Goal: Information Seeking & Learning: Find specific fact

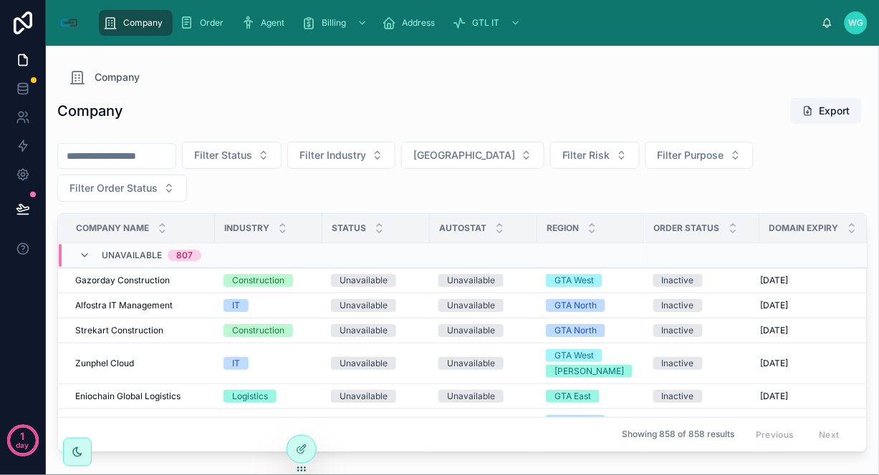
click at [125, 156] on input "text" at bounding box center [116, 156] width 117 height 20
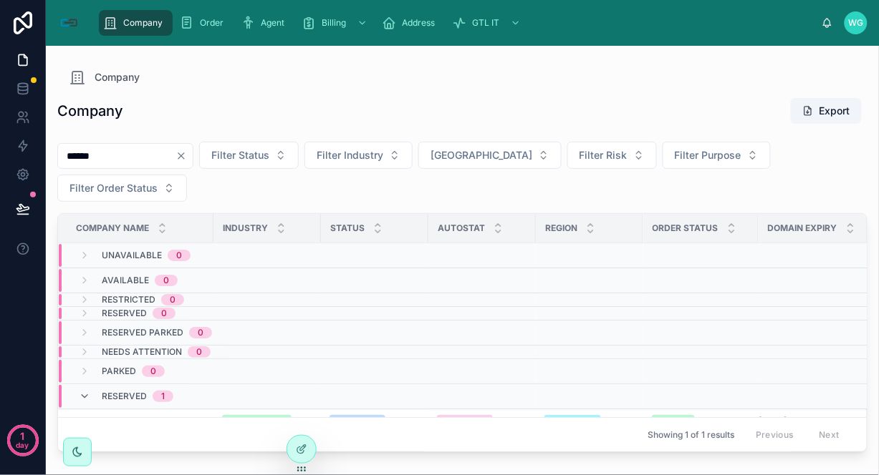
click at [139, 160] on input "******" at bounding box center [116, 156] width 117 height 20
type input "*********"
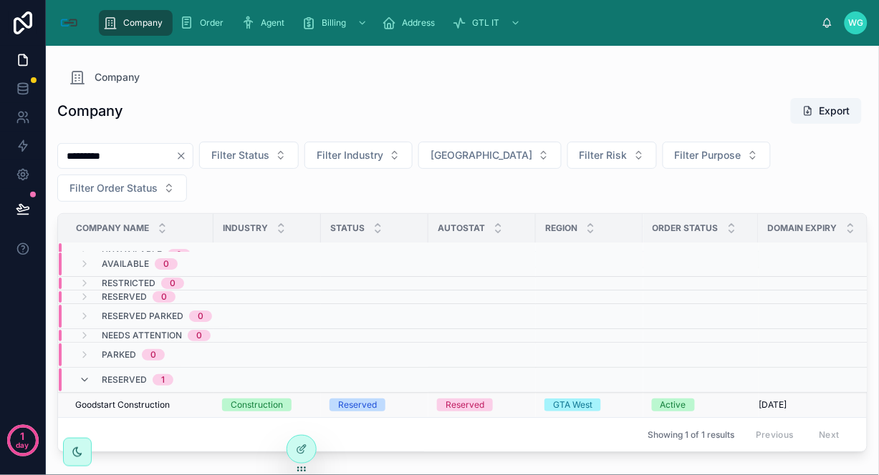
click at [122, 402] on td "Goodstart Construction Goodstart Construction" at bounding box center [135, 405] width 155 height 25
click at [127, 400] on span "Goodstart Construction" at bounding box center [122, 405] width 95 height 11
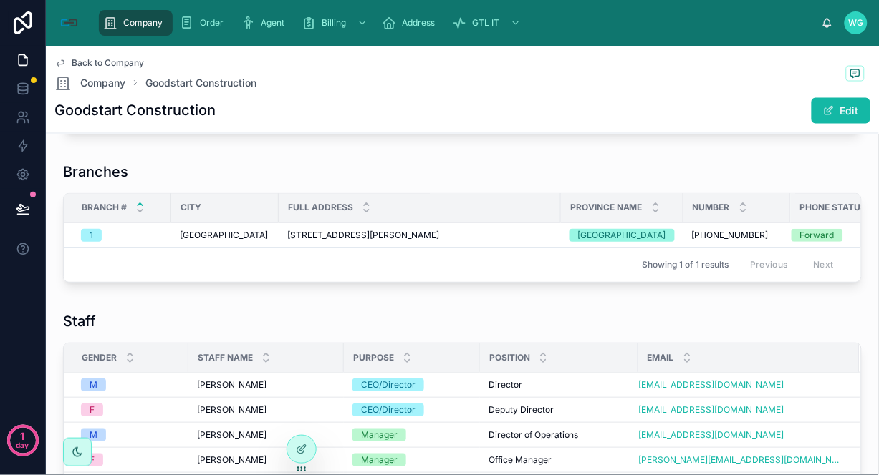
scroll to position [177, 0]
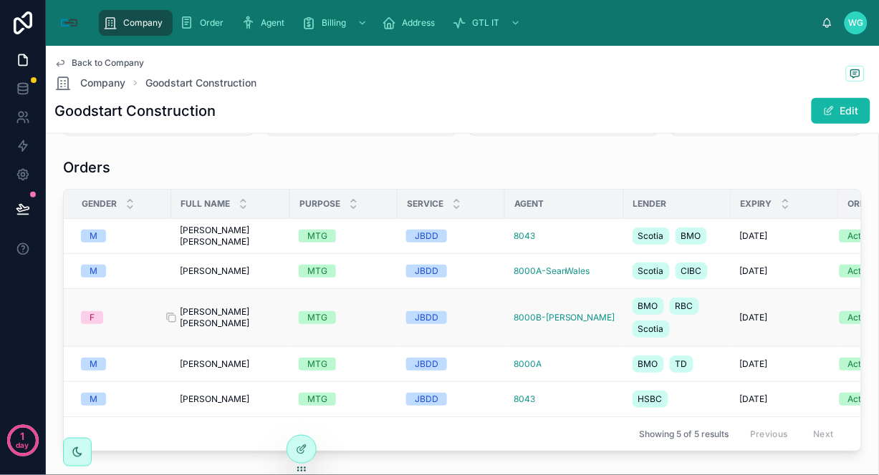
click at [210, 317] on span "[PERSON_NAME] [PERSON_NAME]" at bounding box center [231, 317] width 102 height 23
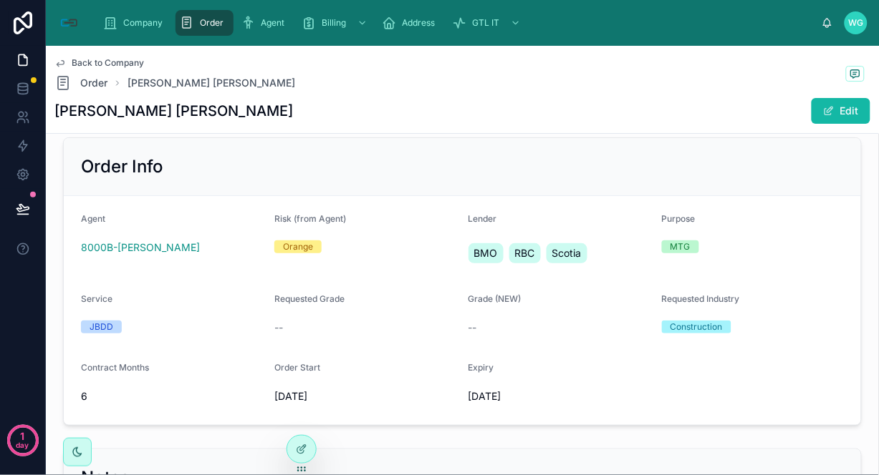
scroll to position [1034, 0]
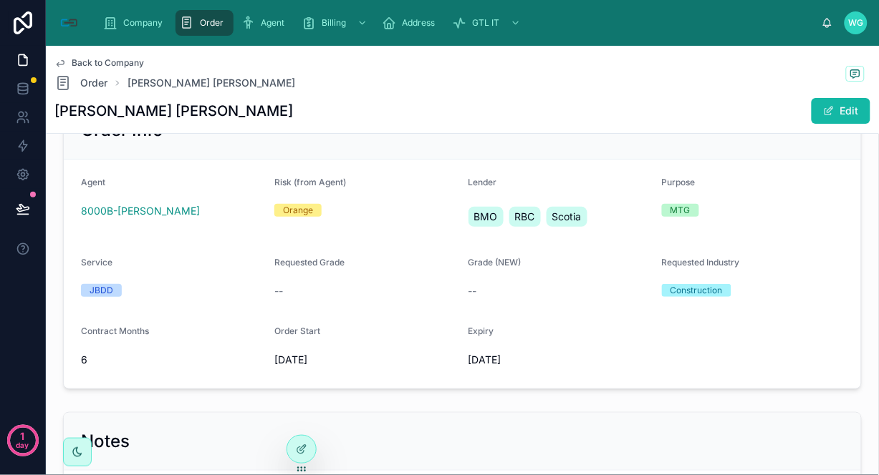
click at [566, 369] on div "[DATE]" at bounding box center [559, 360] width 182 height 23
drag, startPoint x: 644, startPoint y: 190, endPoint x: 629, endPoint y: 180, distance: 18.7
click at [644, 190] on form "Agent 8000B-[PERSON_NAME] Risk (from Agent) Orange Lender BMO RBC Scotia Purpos…" at bounding box center [462, 274] width 797 height 229
click at [784, 178] on div "Purpose" at bounding box center [753, 185] width 182 height 17
click at [95, 79] on span "Order" at bounding box center [93, 83] width 27 height 14
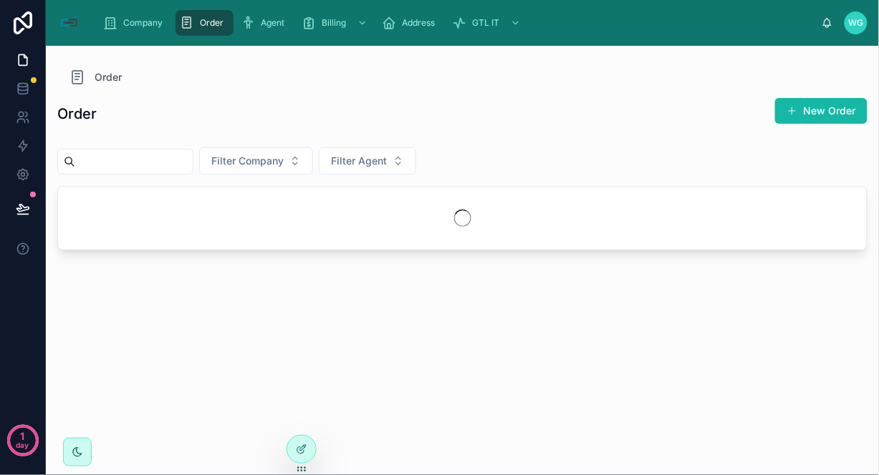
click at [150, 162] on input "text" at bounding box center [133, 162] width 117 height 20
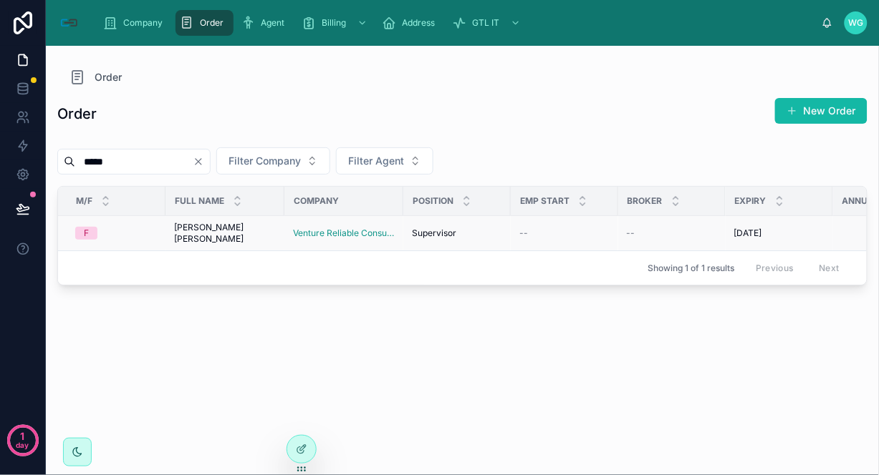
type input "*****"
click at [191, 226] on span "[PERSON_NAME] [PERSON_NAME]" at bounding box center [225, 233] width 102 height 23
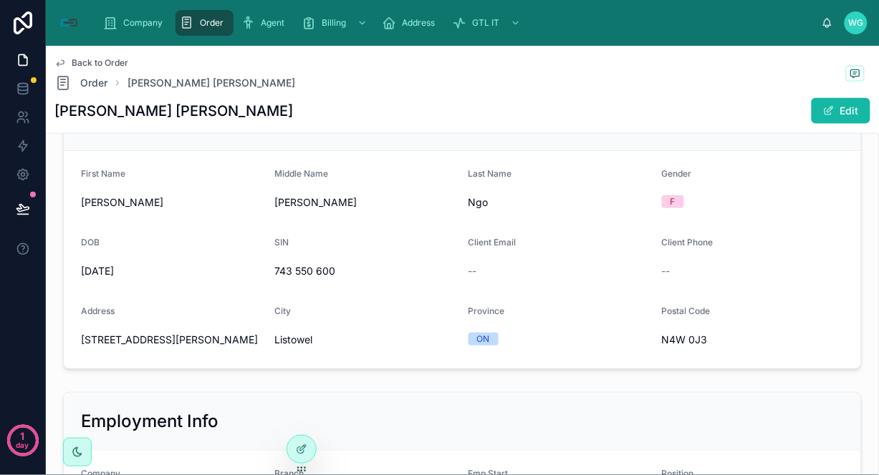
scroll to position [387, 0]
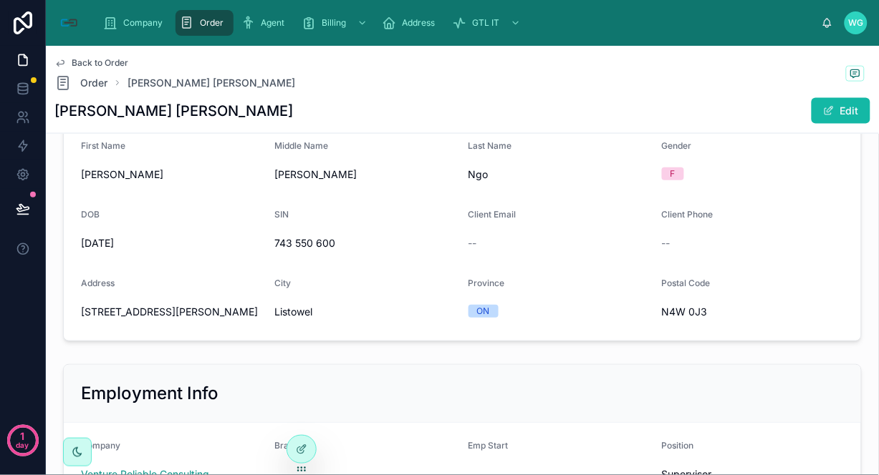
drag, startPoint x: 627, startPoint y: 240, endPoint x: 609, endPoint y: 241, distance: 17.9
click at [627, 240] on div "--" at bounding box center [559, 243] width 182 height 14
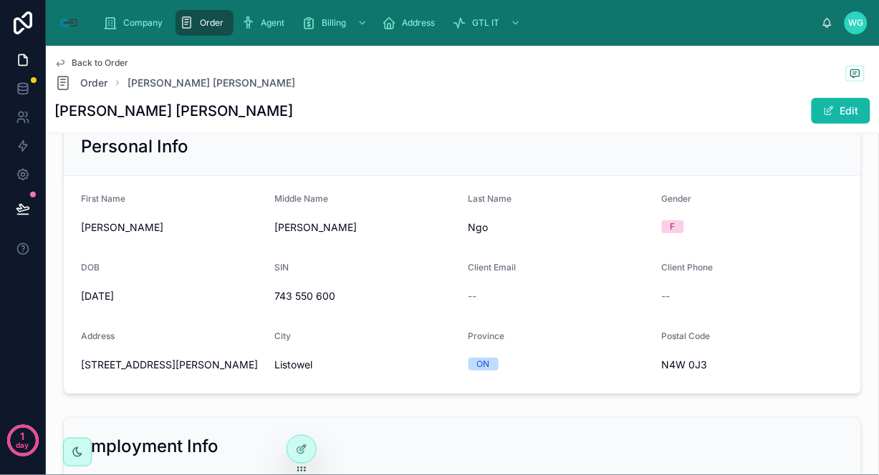
scroll to position [308, 0]
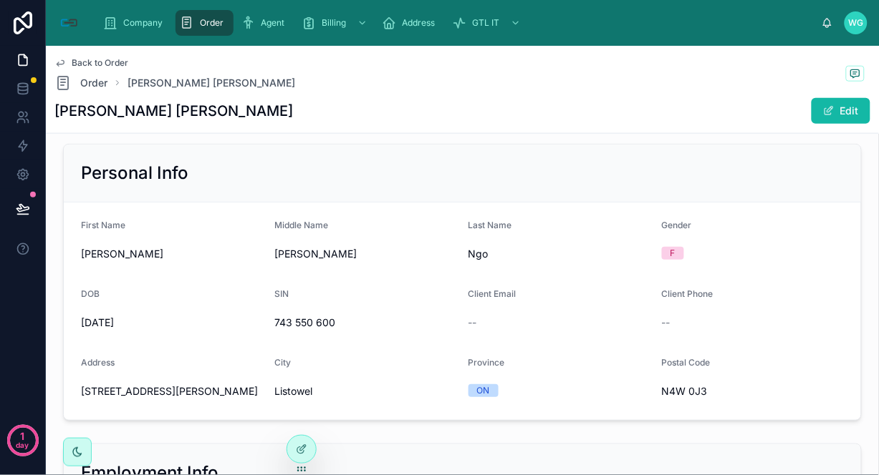
click at [84, 249] on span "[PERSON_NAME]" at bounding box center [172, 254] width 182 height 14
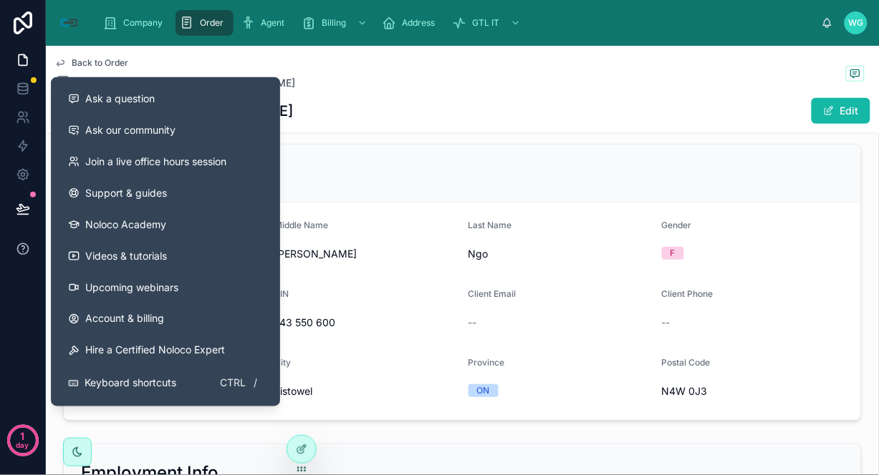
copy span "[PERSON_NAME]"
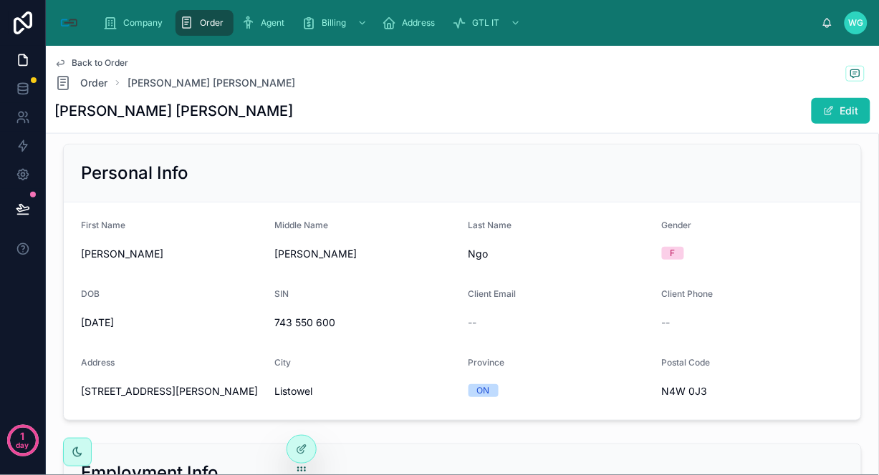
click at [360, 220] on div "Middle Name" at bounding box center [365, 228] width 182 height 17
click at [115, 104] on h1 "[PERSON_NAME] [PERSON_NAME]" at bounding box center [173, 111] width 238 height 20
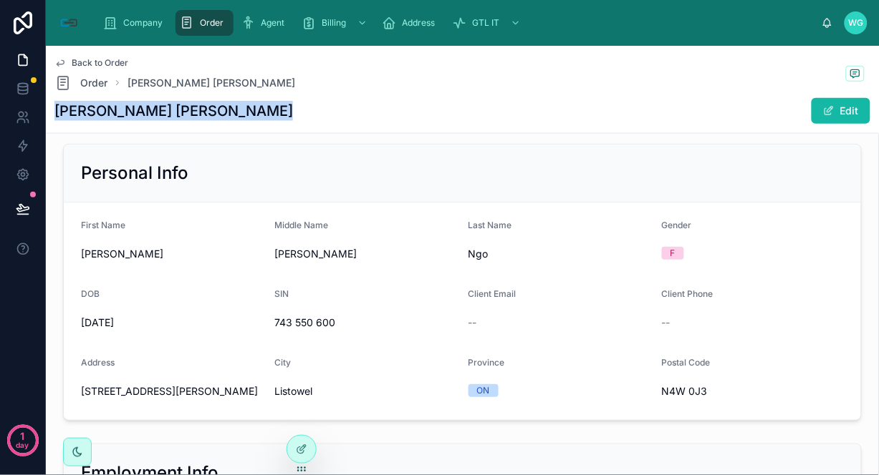
click at [115, 104] on h1 "[PERSON_NAME] [PERSON_NAME]" at bounding box center [173, 111] width 238 height 20
copy div "[PERSON_NAME] [PERSON_NAME]"
click at [612, 209] on form "First Name [PERSON_NAME] Middle Name [PERSON_NAME] Last Name [PERSON_NAME] Gend…" at bounding box center [462, 312] width 797 height 218
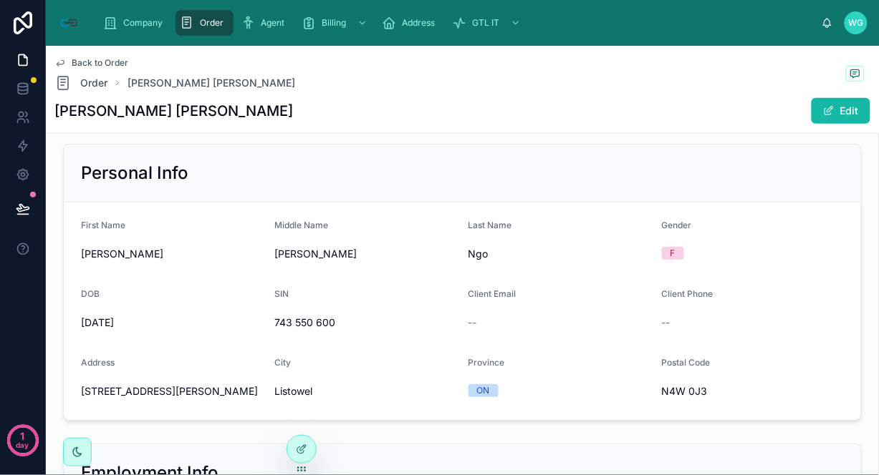
click at [619, 270] on form "First Name [PERSON_NAME] Middle Name [PERSON_NAME] Last Name [PERSON_NAME] Gend…" at bounding box center [462, 312] width 797 height 218
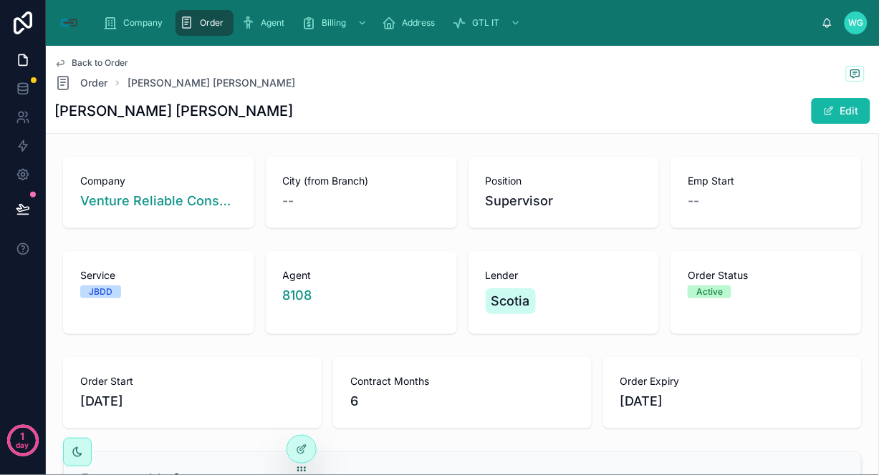
scroll to position [477, 0]
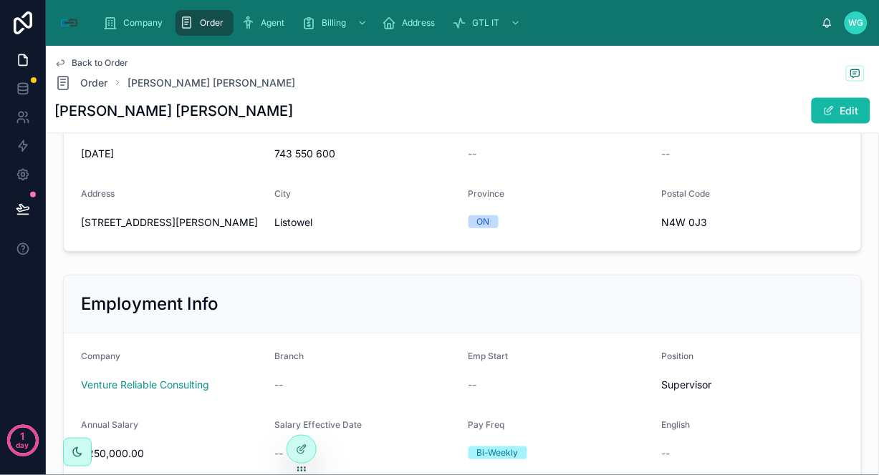
click at [685, 260] on div "Company Venture Reliable Consulting City (from Branch) -- Position Supervisor E…" at bounding box center [462, 421] width 833 height 1495
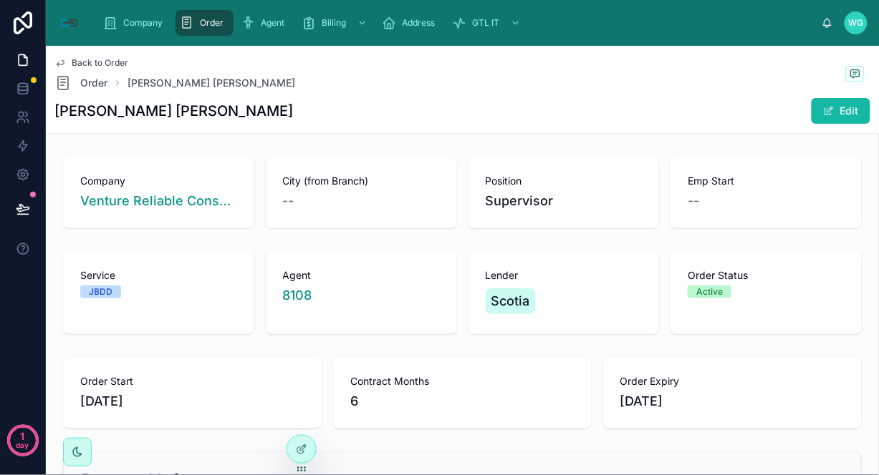
scroll to position [79, 0]
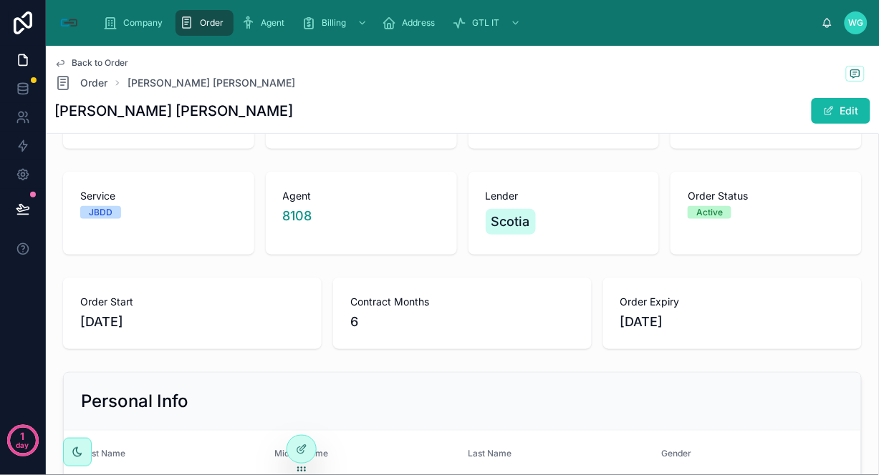
click at [727, 375] on div "Personal Info" at bounding box center [462, 402] width 797 height 58
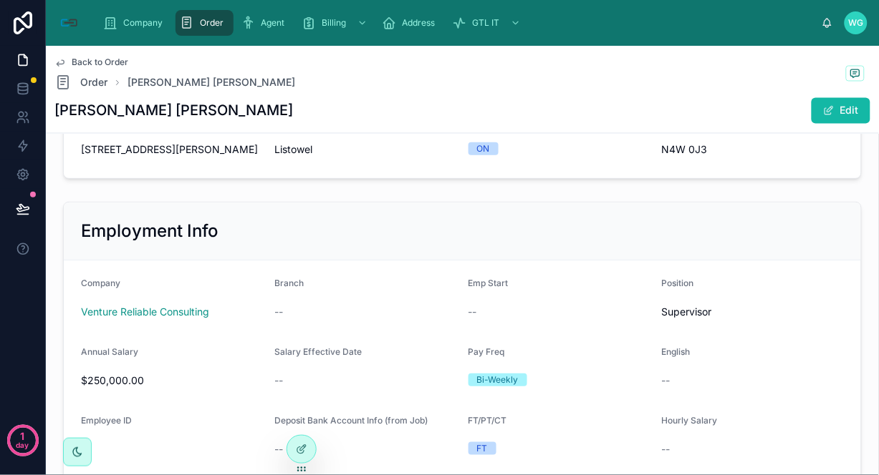
scroll to position [636, 0]
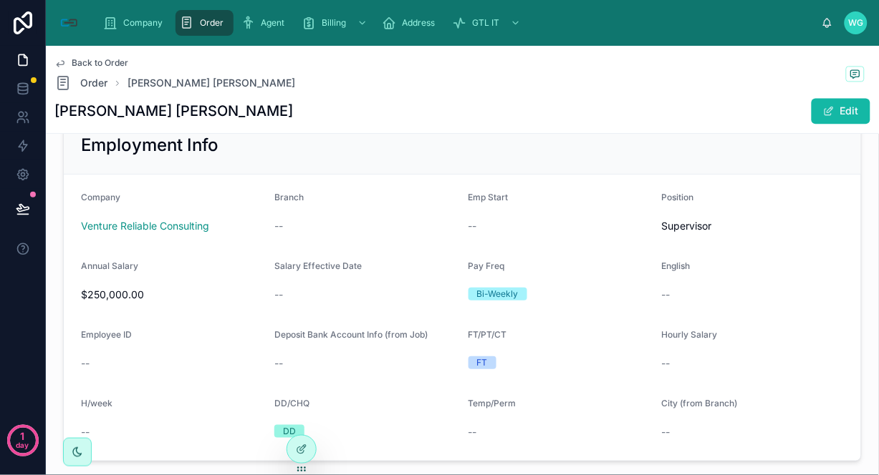
click at [81, 294] on span "$250,000.00" at bounding box center [172, 295] width 182 height 14
copy span "$250,000.00"
click at [644, 258] on form "Company Venture Reliable Consulting Branch -- Emp Start -- Position Supervisor …" at bounding box center [462, 318] width 797 height 286
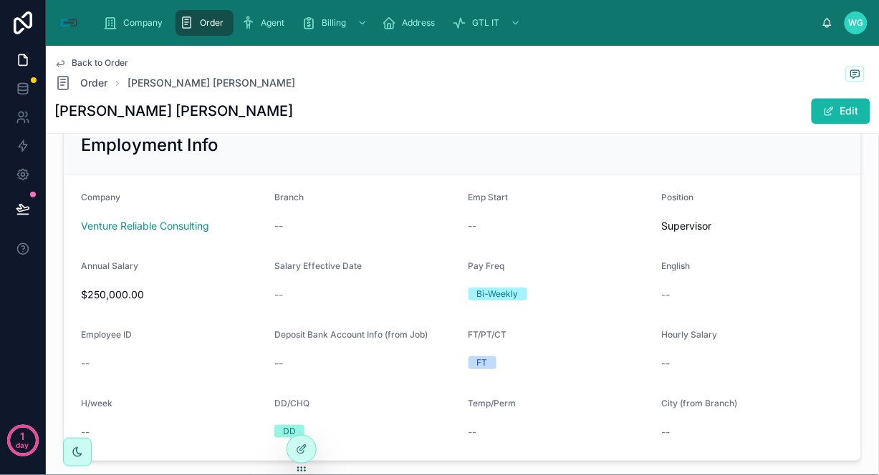
scroll to position [318, 0]
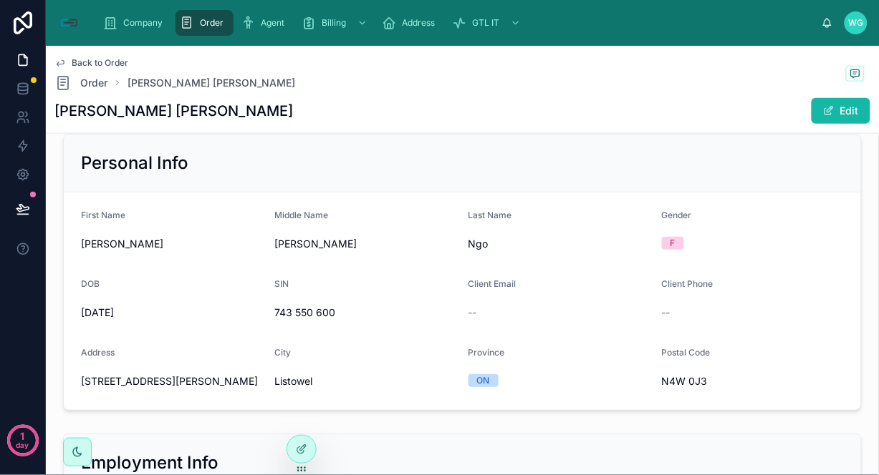
click at [662, 159] on div "Personal Info" at bounding box center [462, 163] width 763 height 23
click at [163, 111] on h1 "[PERSON_NAME] [PERSON_NAME]" at bounding box center [173, 111] width 238 height 20
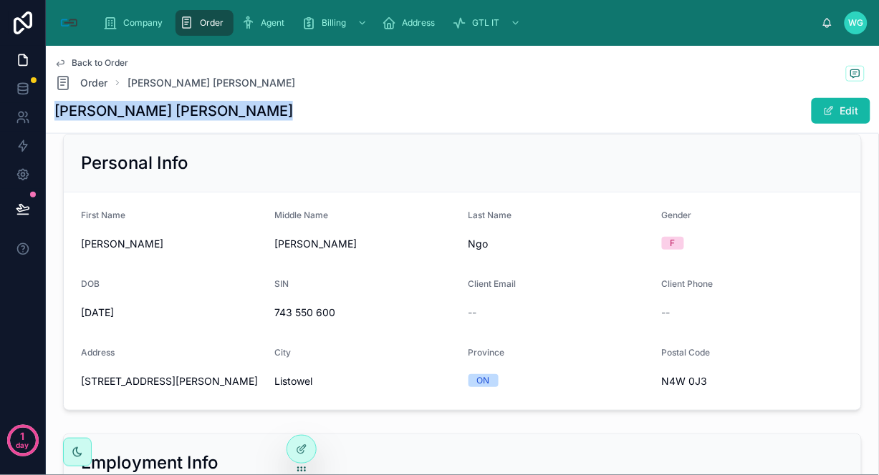
click at [163, 111] on h1 "[PERSON_NAME] [PERSON_NAME]" at bounding box center [173, 111] width 238 height 20
copy div "[PERSON_NAME] [PERSON_NAME]"
click at [685, 145] on div "Personal Info" at bounding box center [462, 164] width 797 height 58
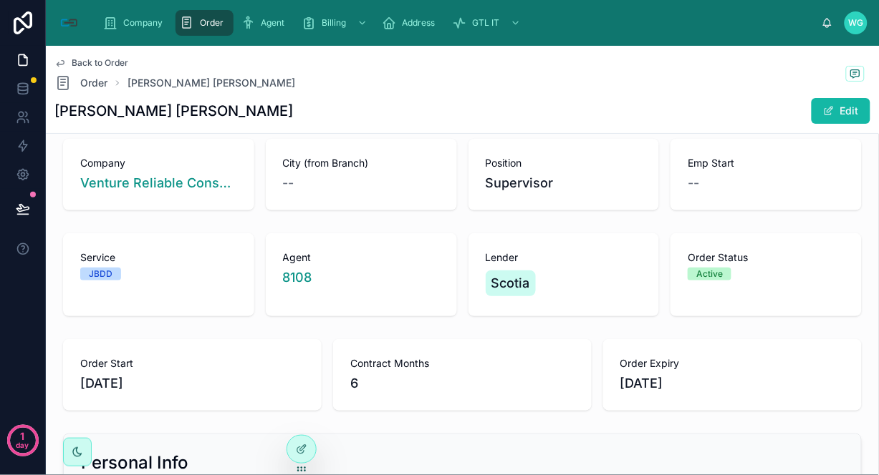
scroll to position [0, 0]
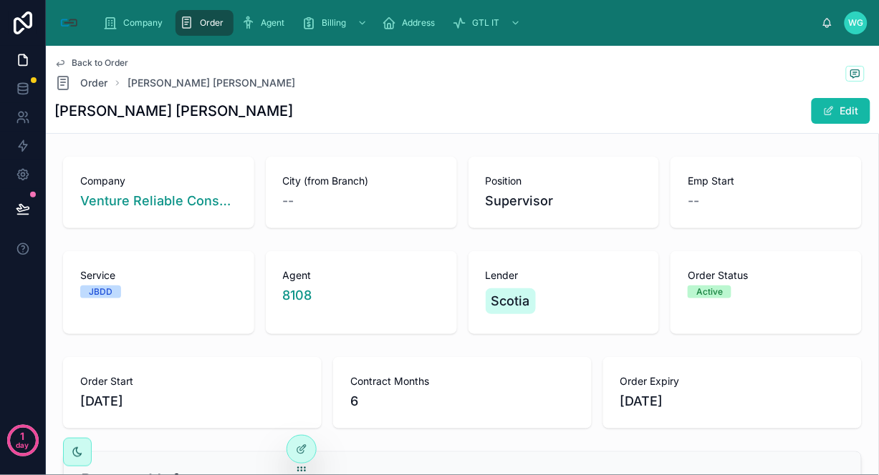
click at [330, 291] on div "8108" at bounding box center [361, 296] width 157 height 20
drag, startPoint x: 316, startPoint y: 295, endPoint x: 274, endPoint y: 294, distance: 42.3
click at [274, 294] on div "Agent 8108" at bounding box center [361, 292] width 191 height 83
copy span "8108"
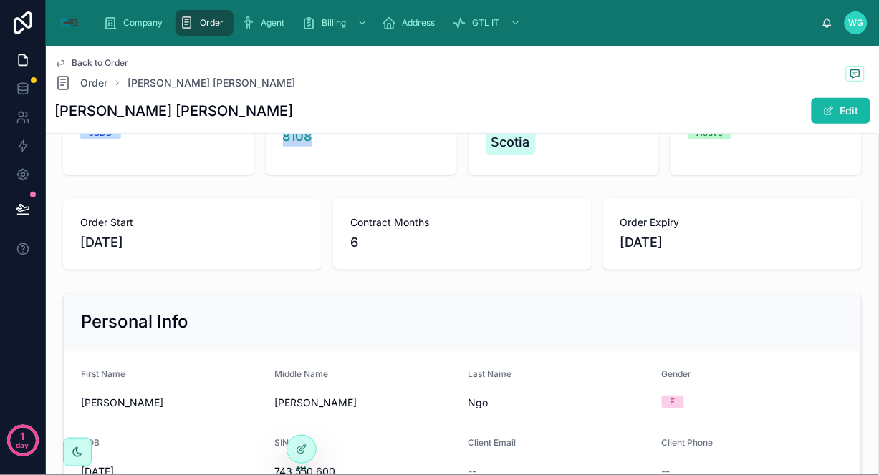
scroll to position [397, 0]
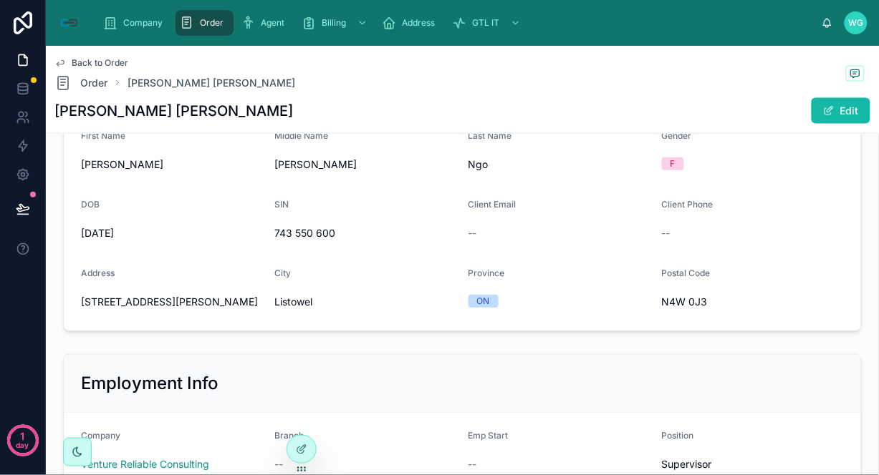
click at [181, 296] on span "[STREET_ADDRESS][PERSON_NAME]" at bounding box center [172, 302] width 182 height 14
copy span "[STREET_ADDRESS][PERSON_NAME]"
click at [556, 268] on div "Province" at bounding box center [559, 276] width 182 height 17
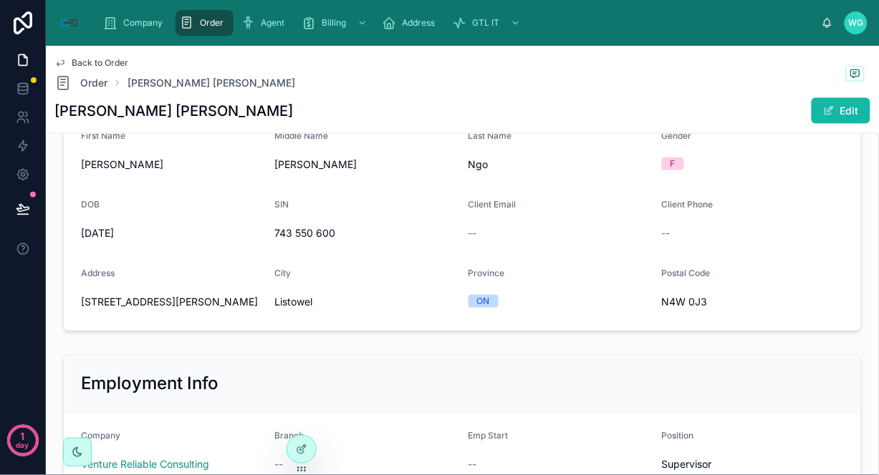
click at [327, 298] on span "Listowel" at bounding box center [365, 302] width 182 height 14
copy span "Listowel"
click at [662, 301] on span "N4W 0J3" at bounding box center [753, 302] width 182 height 14
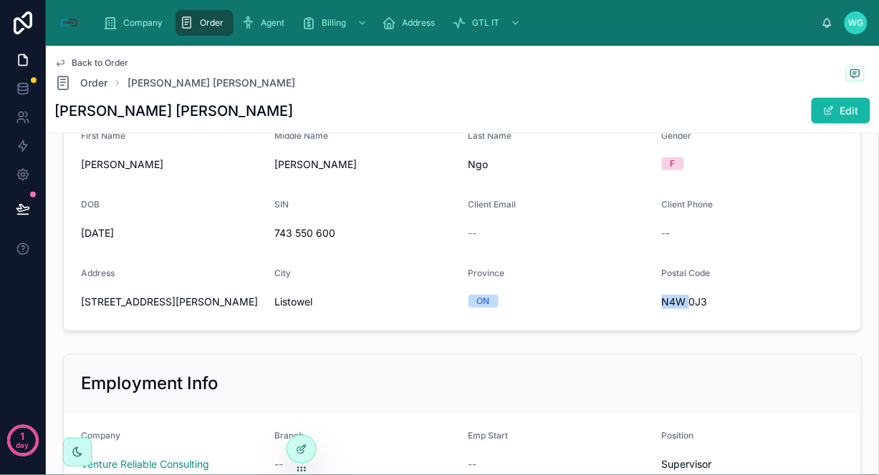
click at [662, 301] on span "N4W 0J3" at bounding box center [753, 302] width 182 height 14
copy span "N4W 0J3"
click at [662, 301] on span "N4W 0J3" at bounding box center [753, 302] width 182 height 14
click at [578, 251] on form "First Name [PERSON_NAME] Middle Name [PERSON_NAME] Last Name [PERSON_NAME] Gend…" at bounding box center [462, 222] width 797 height 218
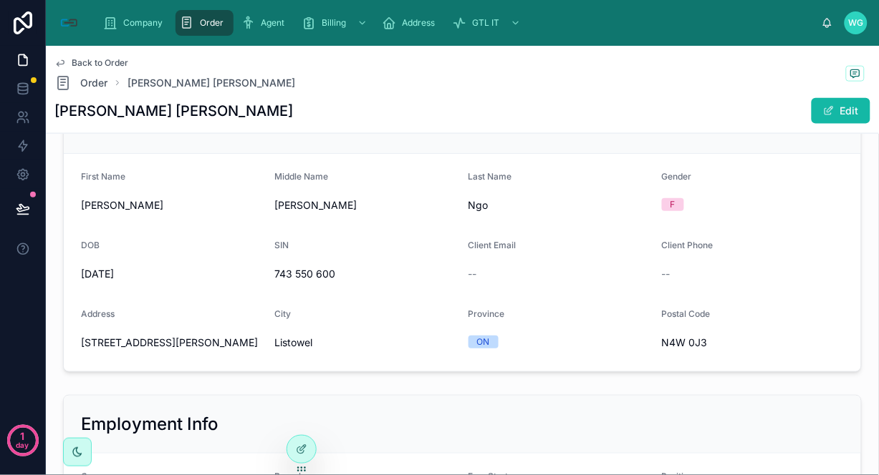
scroll to position [318, 0]
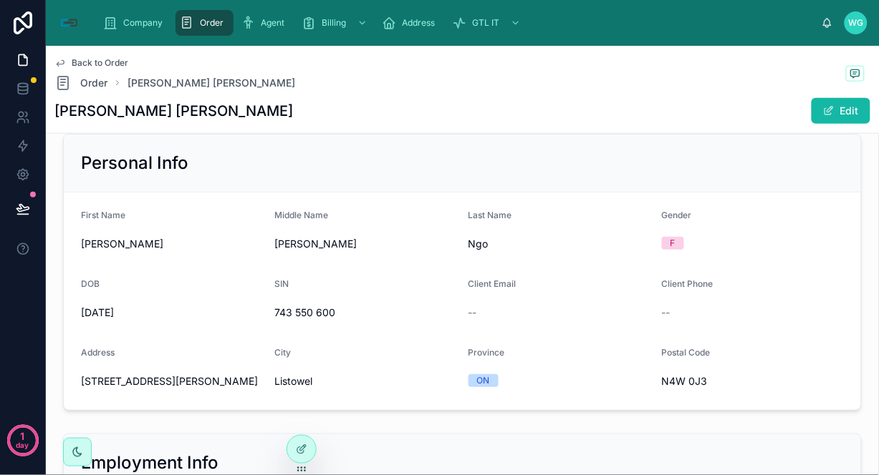
click at [311, 311] on span "743 550 600" at bounding box center [365, 313] width 182 height 14
copy span "743 550 600"
drag, startPoint x: 587, startPoint y: 281, endPoint x: 496, endPoint y: 295, distance: 92.7
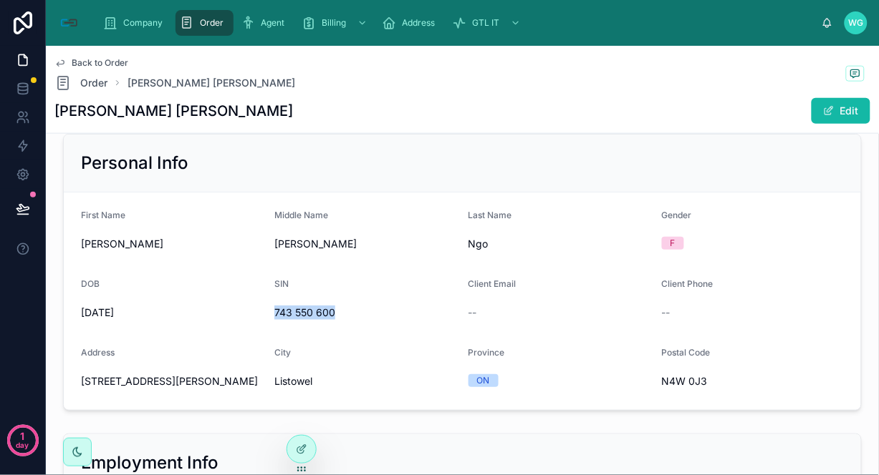
click at [587, 281] on div "Client Email" at bounding box center [559, 287] width 182 height 17
click at [125, 308] on span "[DATE]" at bounding box center [172, 313] width 182 height 14
copy span "[DATE]"
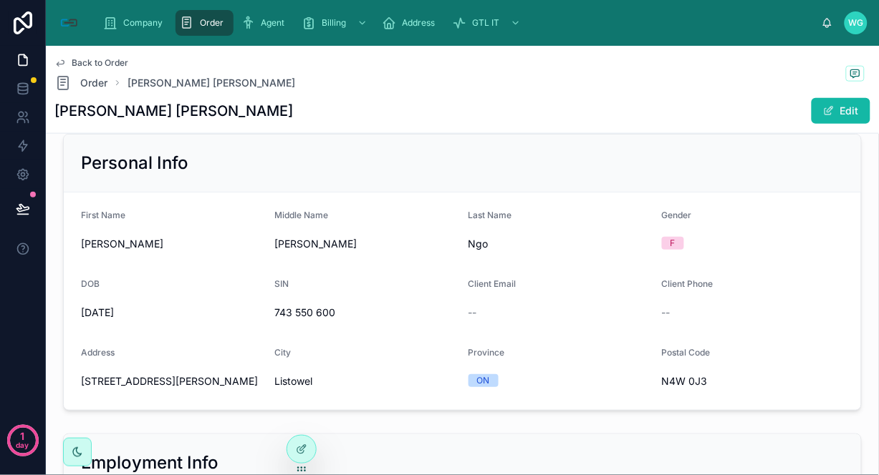
click at [602, 237] on span "Ngo" at bounding box center [559, 244] width 182 height 14
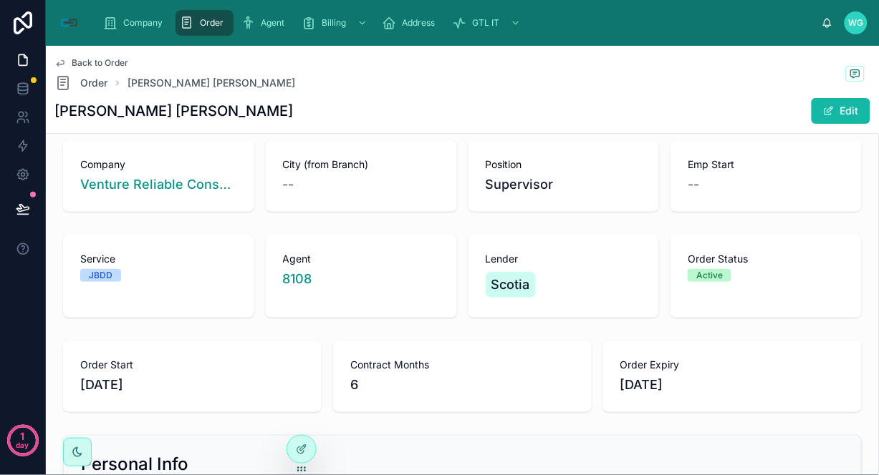
scroll to position [0, 0]
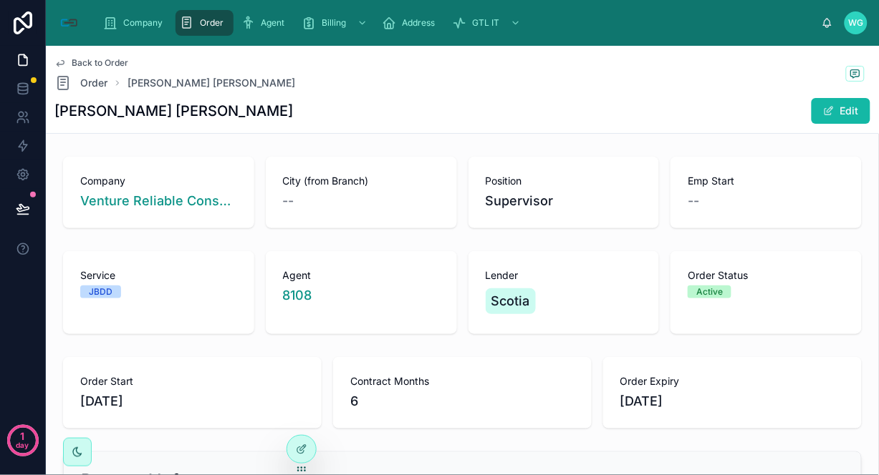
click at [551, 208] on span "Supervisor" at bounding box center [563, 201] width 157 height 20
click at [642, 306] on div "Lender Scotia" at bounding box center [563, 292] width 191 height 83
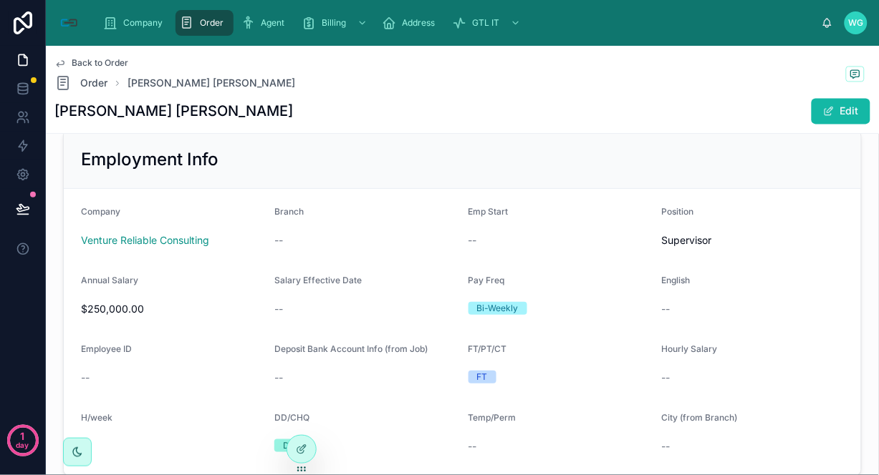
scroll to position [716, 0]
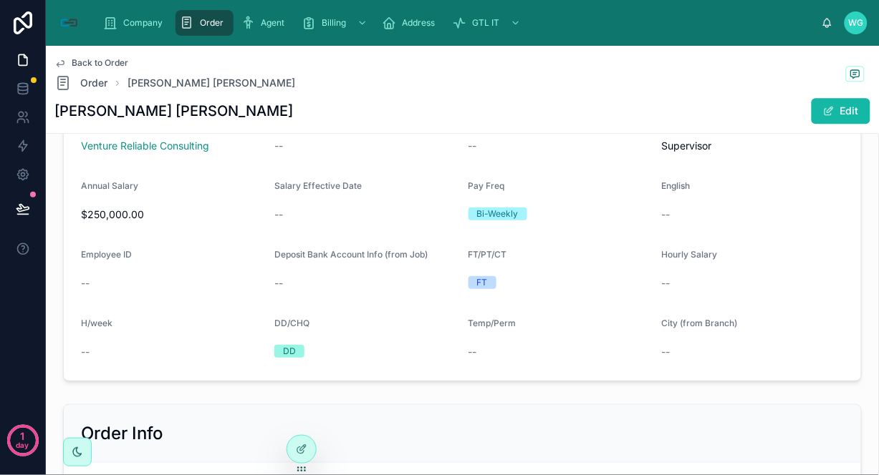
drag, startPoint x: 571, startPoint y: 175, endPoint x: 552, endPoint y: 176, distance: 19.3
click at [571, 175] on form "Company Venture Reliable Consulting Branch -- Emp Start -- Position Supervisor …" at bounding box center [462, 238] width 797 height 286
click at [138, 146] on span "Venture Reliable Consulting" at bounding box center [145, 146] width 128 height 14
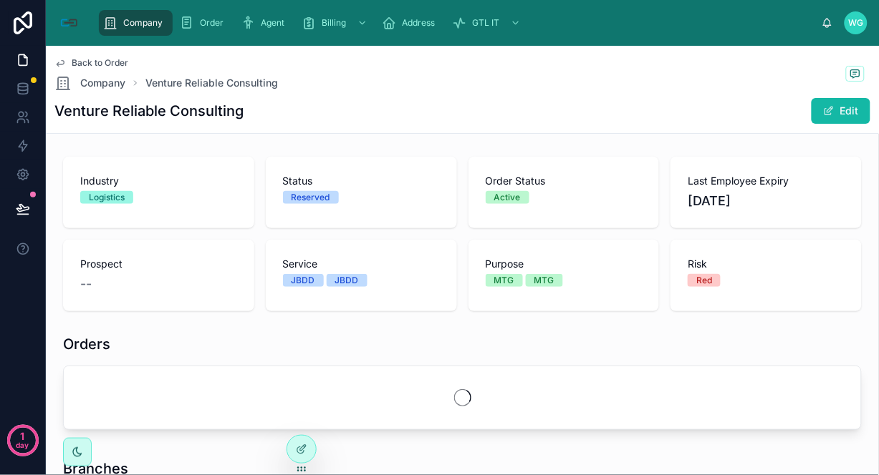
click at [287, 107] on div "Venture Reliable Consulting Edit" at bounding box center [462, 110] width 816 height 27
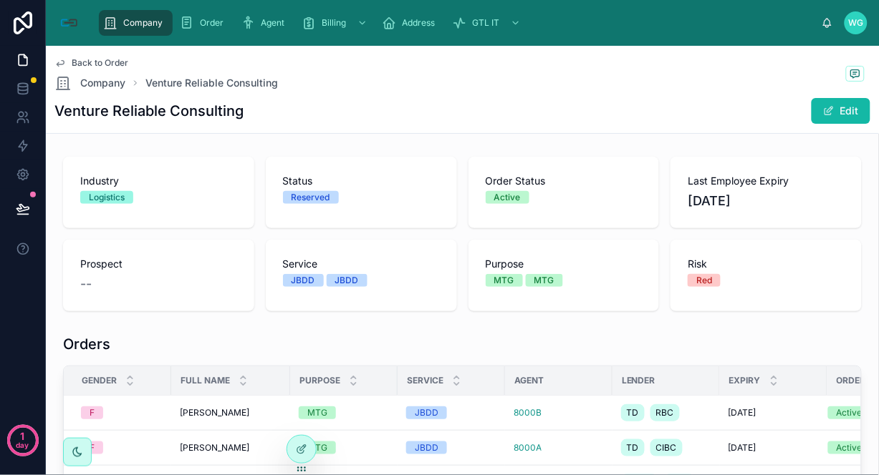
click at [287, 107] on div "Venture Reliable Consulting Edit" at bounding box center [462, 110] width 816 height 27
click at [603, 199] on div "Active" at bounding box center [563, 197] width 157 height 13
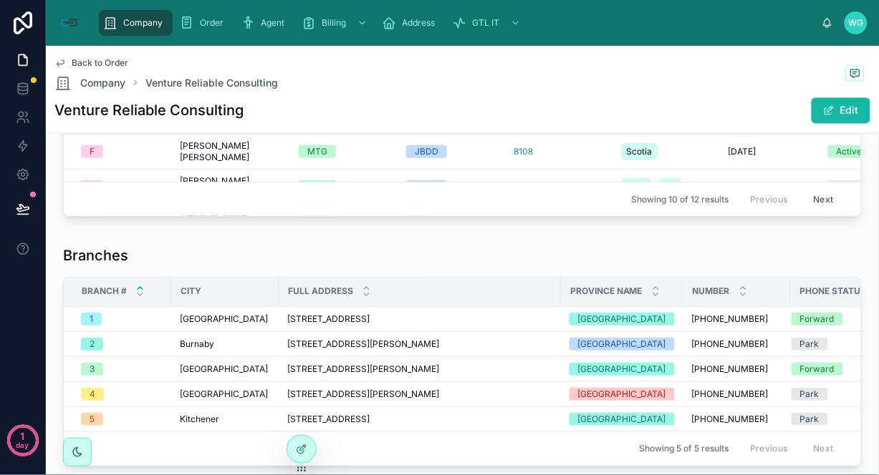
scroll to position [512, 0]
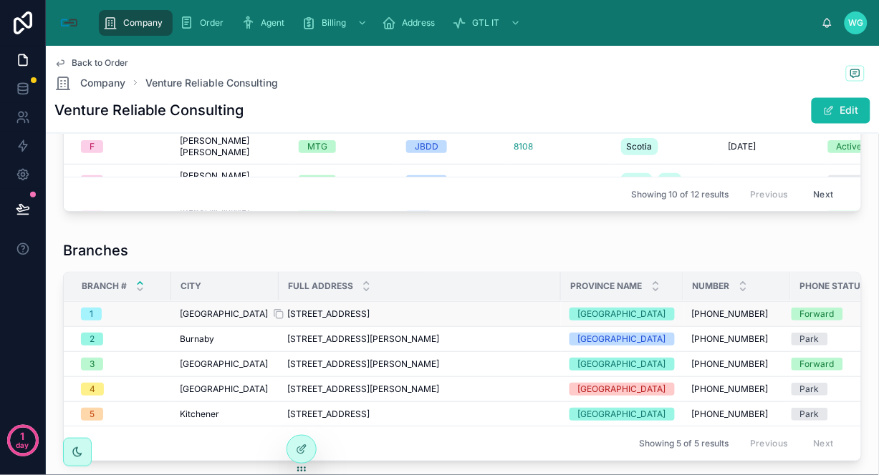
drag, startPoint x: 283, startPoint y: 316, endPoint x: 532, endPoint y: 316, distance: 249.2
click at [532, 316] on td "[STREET_ADDRESS] [STREET_ADDRESS]" at bounding box center [420, 314] width 282 height 25
click at [543, 252] on div "Branches" at bounding box center [462, 251] width 798 height 20
click at [89, 60] on span "Back to Order" at bounding box center [100, 62] width 57 height 11
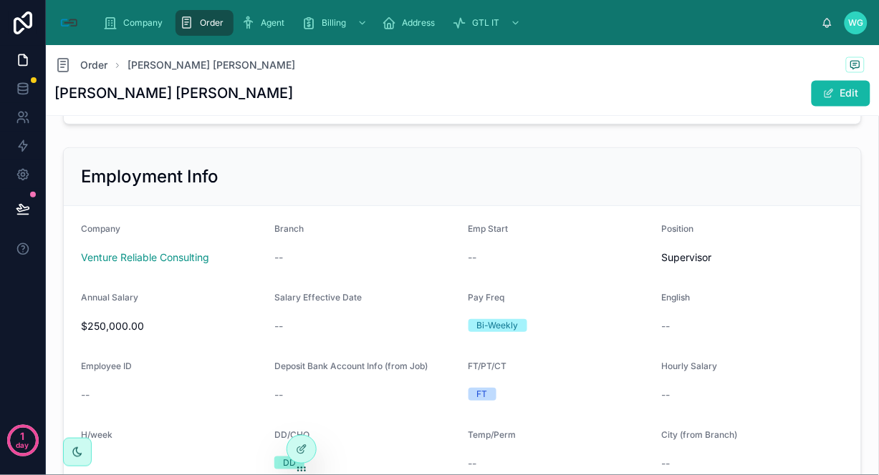
scroll to position [671, 0]
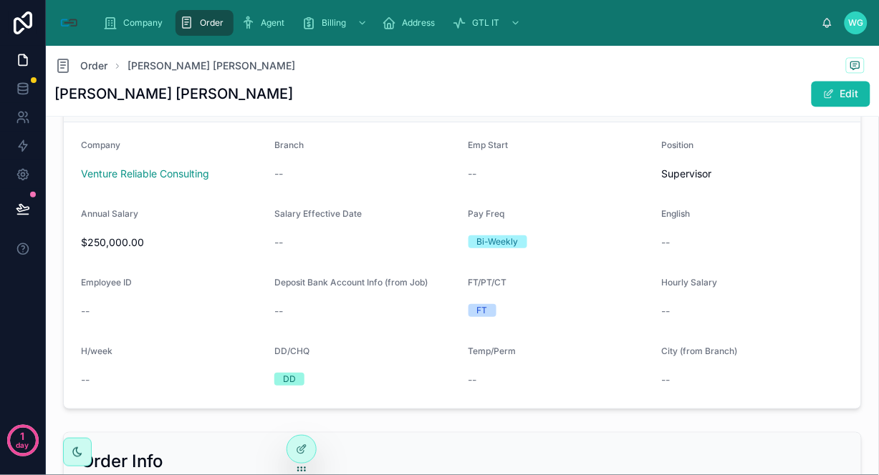
click at [117, 254] on form "Company Venture Reliable Consulting Branch -- Emp Start -- Position Supervisor …" at bounding box center [462, 265] width 797 height 286
click at [117, 251] on div "$250,000.00" at bounding box center [172, 242] width 182 height 23
click at [12, 334] on div "1 day" at bounding box center [23, 237] width 46 height 475
click at [554, 21] on div "Company Order Agent Billing Address GTL IT" at bounding box center [457, 23] width 730 height 32
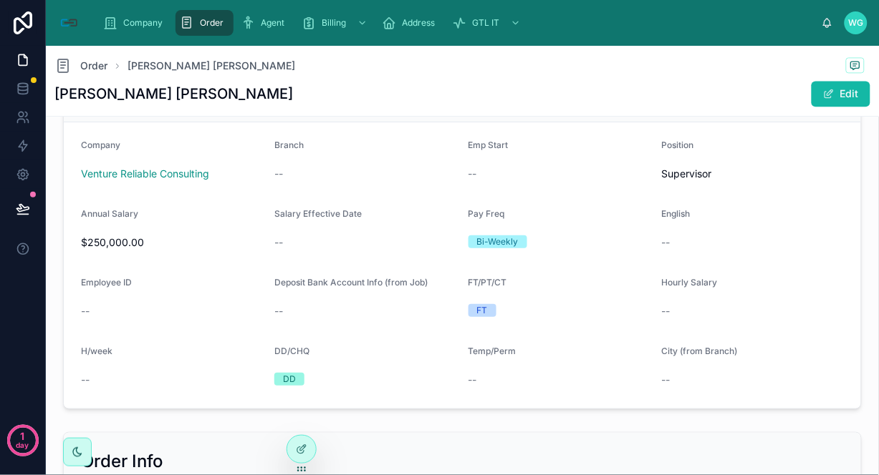
click at [220, 294] on div "Employee ID --" at bounding box center [172, 300] width 182 height 46
